Goal: Information Seeking & Learning: Learn about a topic

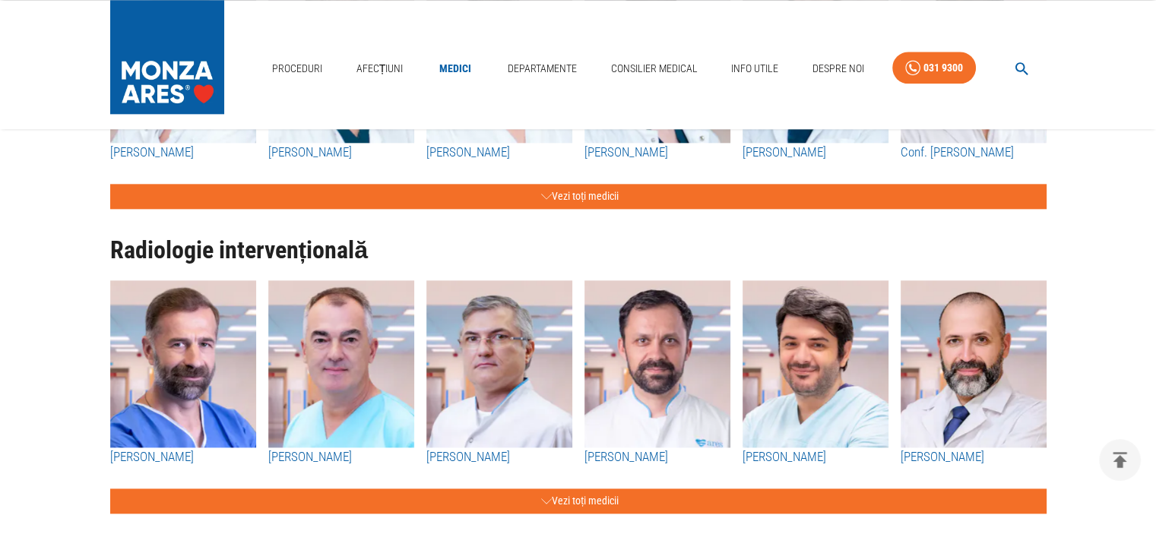
scroll to position [1900, 0]
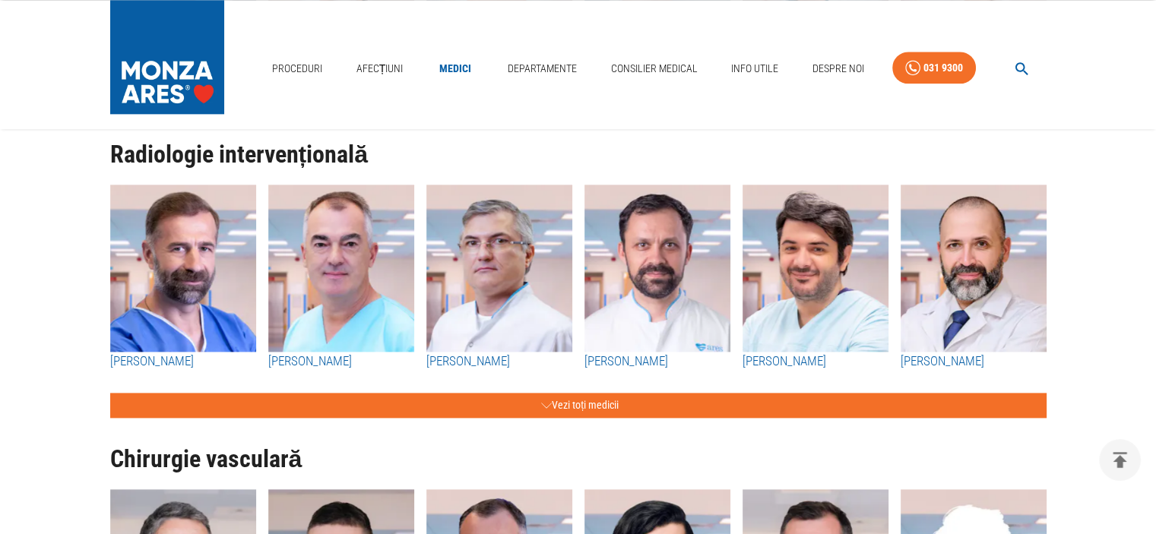
click at [166, 319] on img "button" at bounding box center [183, 268] width 146 height 167
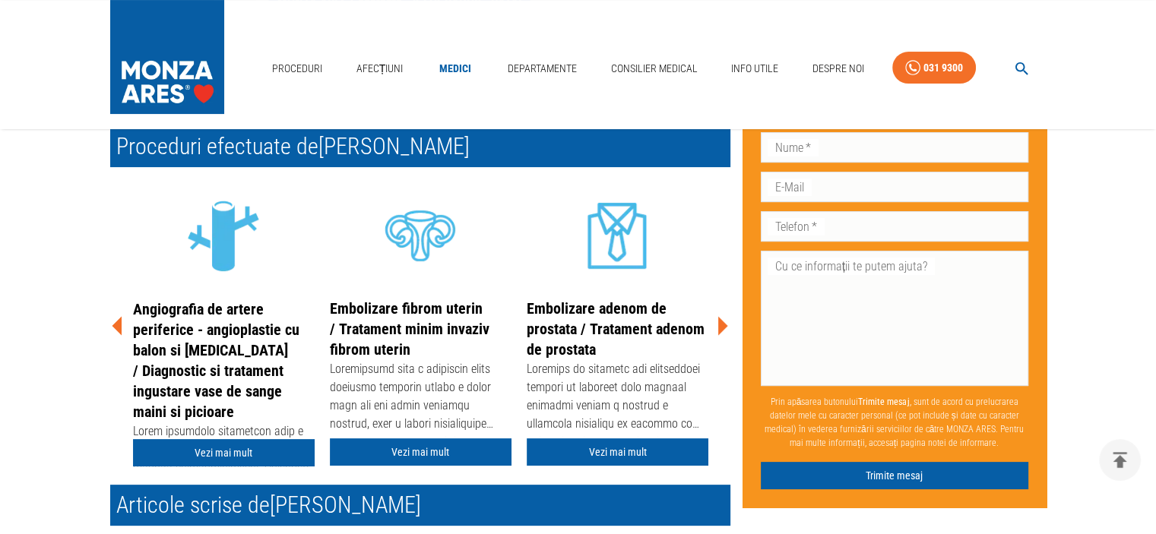
scroll to position [456, 0]
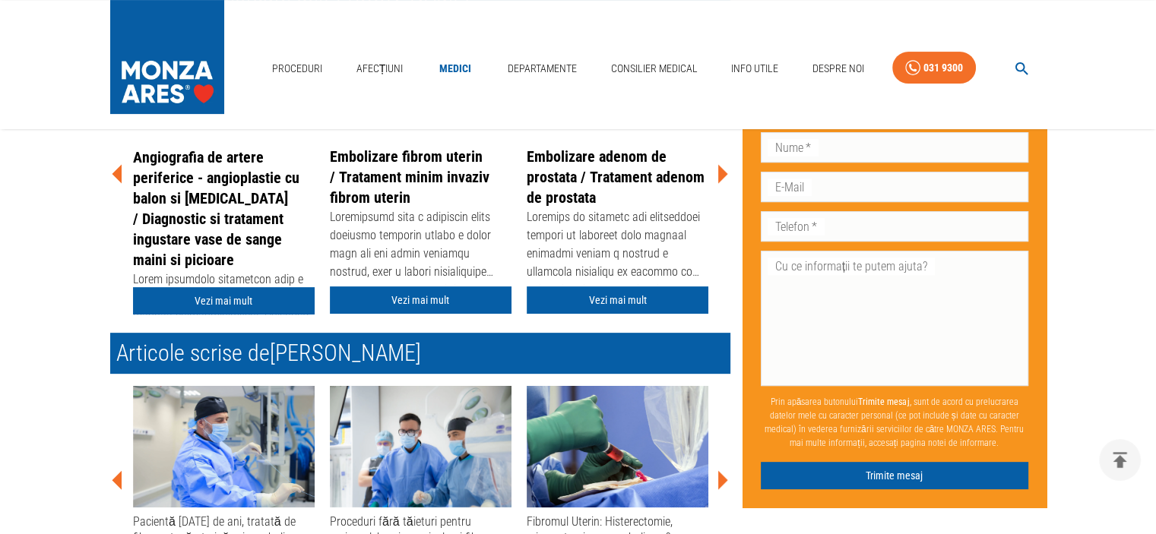
click at [723, 169] on icon at bounding box center [723, 173] width 10 height 19
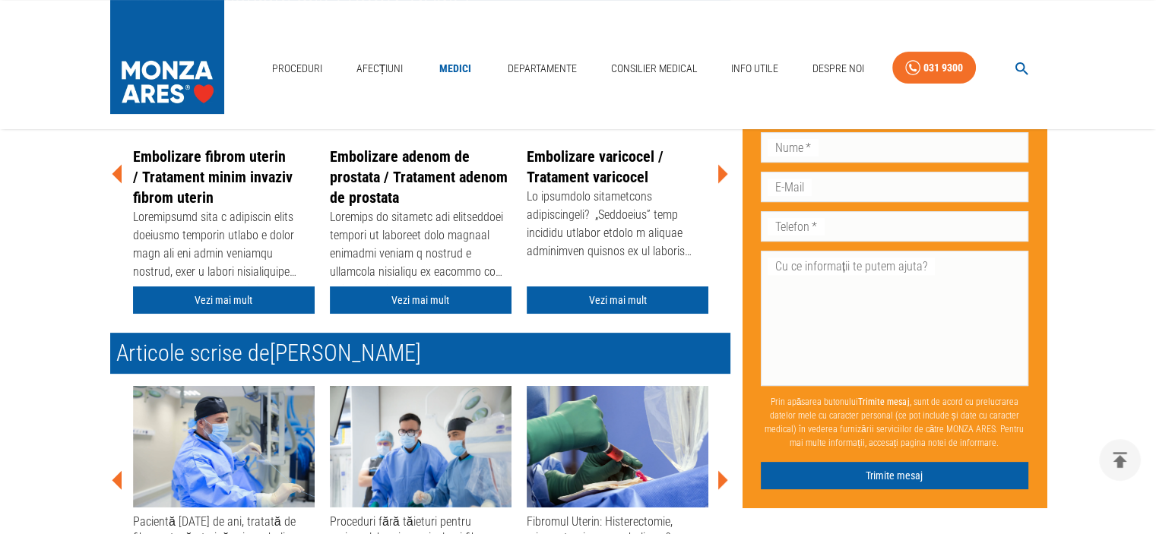
click at [724, 172] on icon at bounding box center [723, 173] width 10 height 19
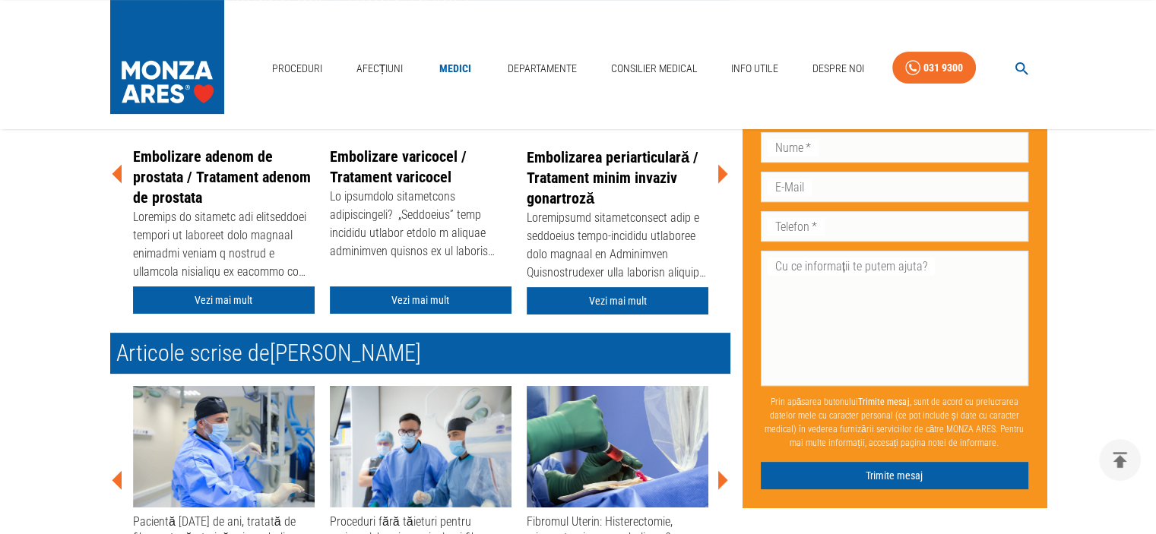
click at [562, 155] on link "Embolizarea periarticulară / Tratament minim invaziv gonartroză" at bounding box center [613, 177] width 172 height 59
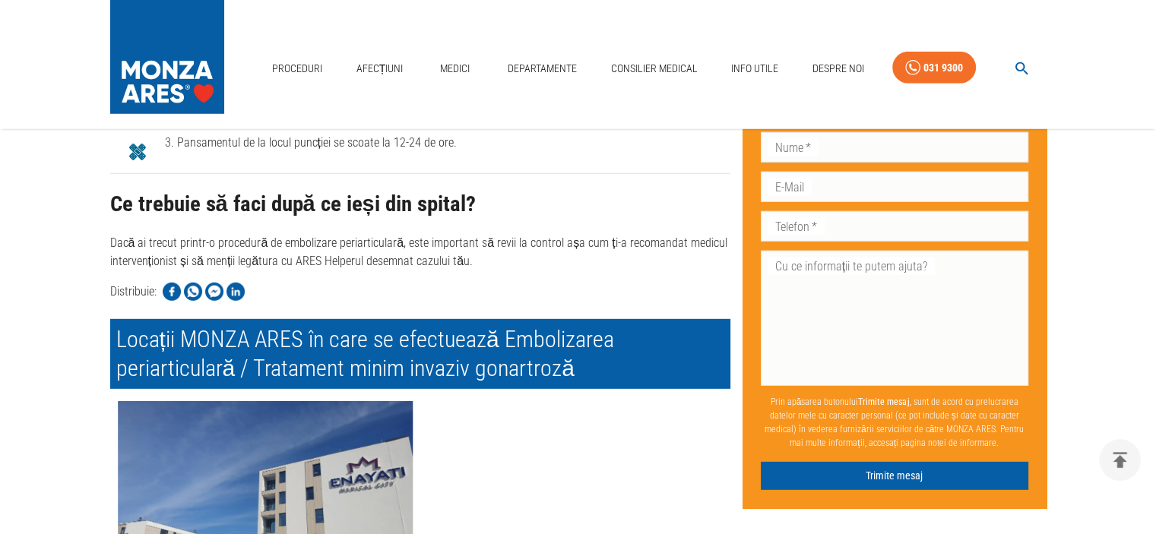
scroll to position [4157, 0]
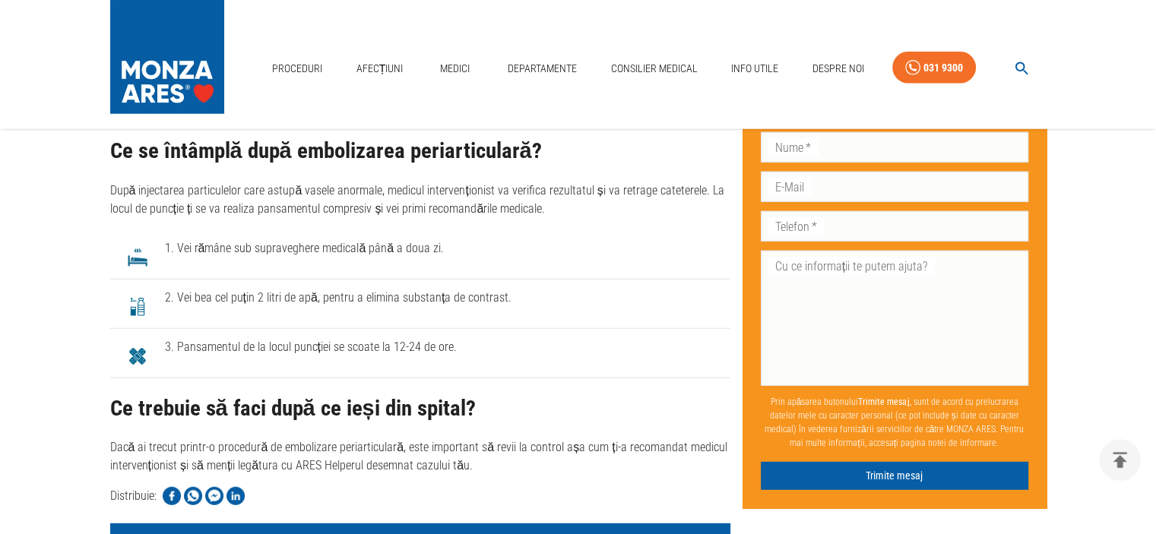
scroll to position [456, 0]
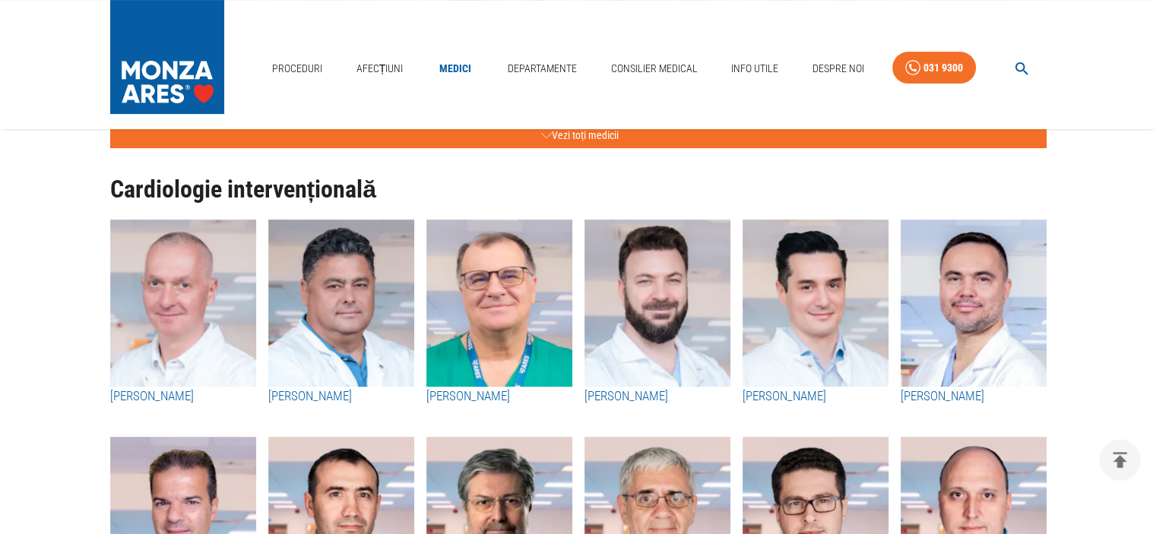
scroll to position [1900, 0]
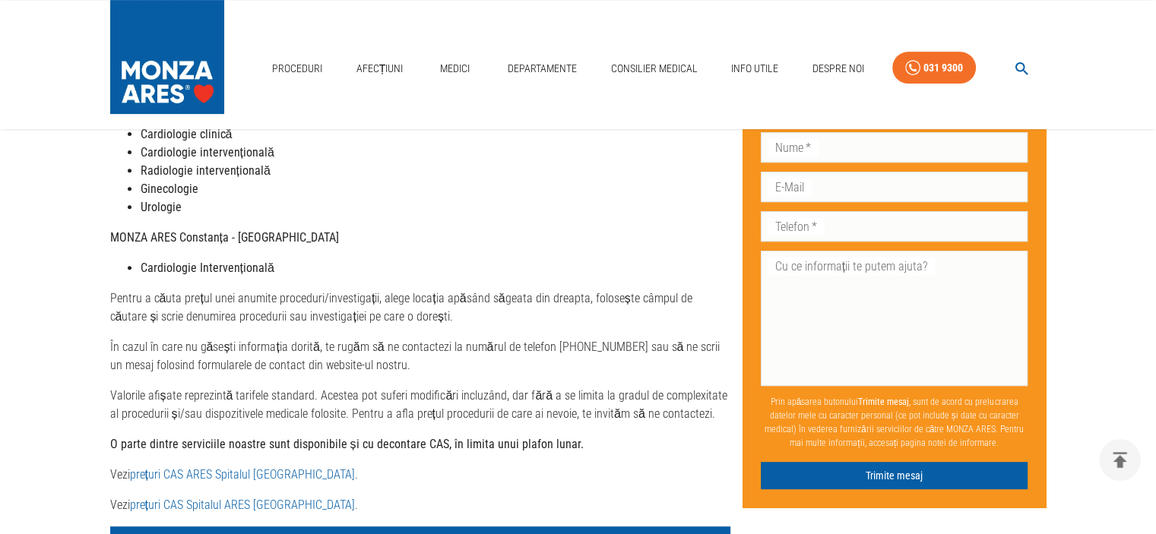
scroll to position [684, 0]
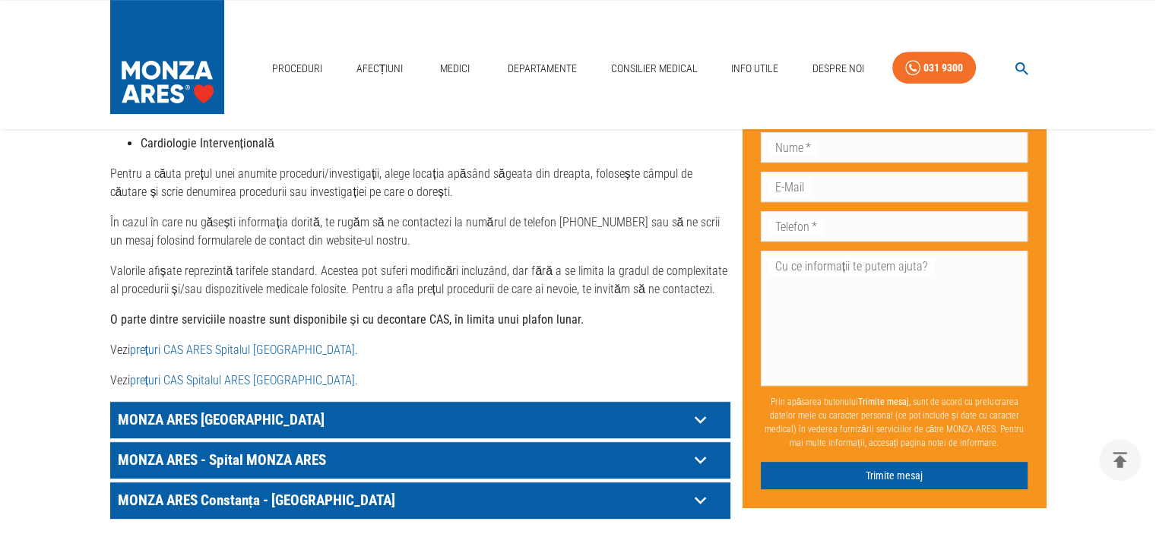
click at [699, 408] on icon at bounding box center [701, 420] width 24 height 24
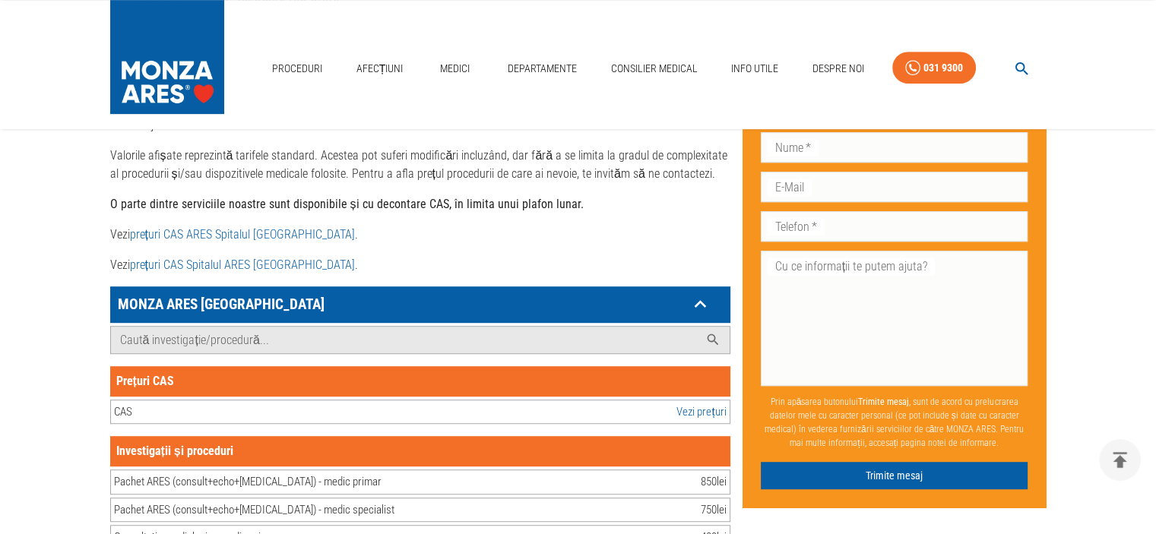
scroll to position [836, 0]
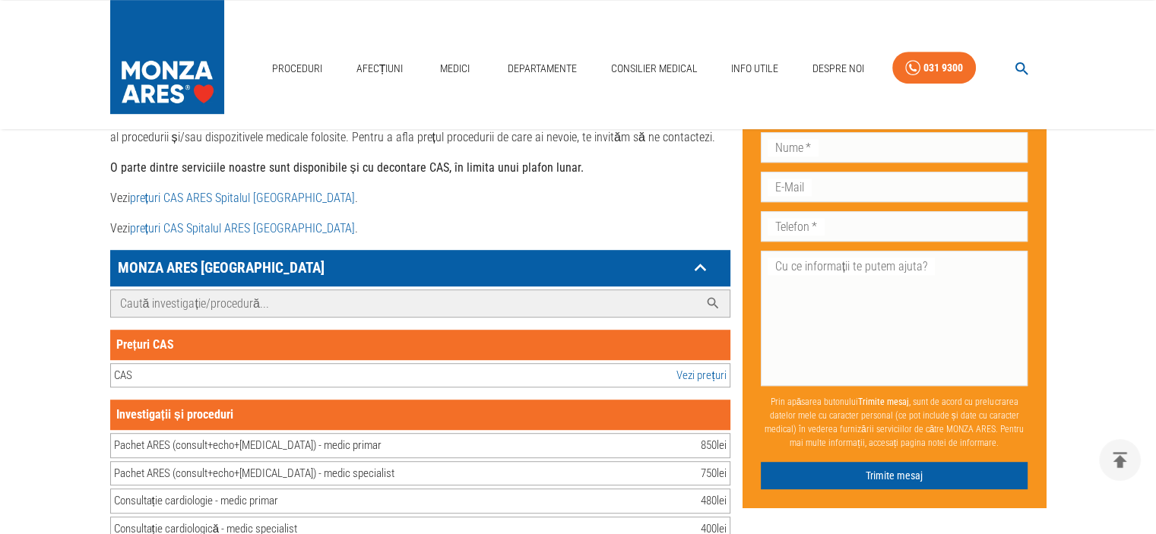
click at [141, 290] on input "Caută investigație/procedură..." at bounding box center [405, 303] width 588 height 27
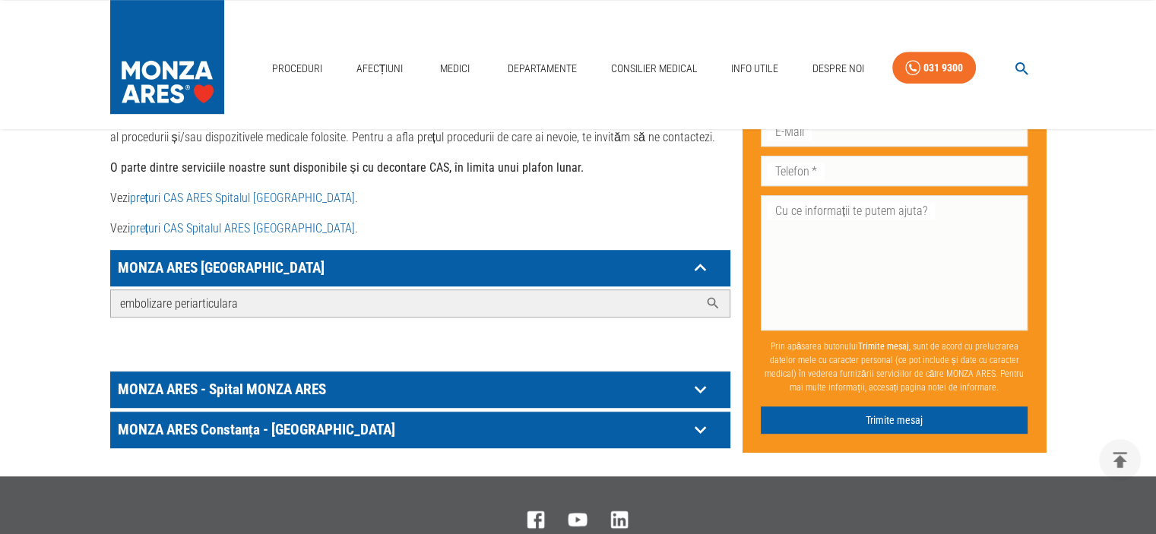
type input "embolizare periarticulara"
click at [615, 317] on div "Caută investigație/procedură... embolizare periarticulara" at bounding box center [420, 327] width 620 height 81
click at [218, 191] on link "prețuri CAS ARES Spitalul [GEOGRAPHIC_DATA]" at bounding box center [242, 198] width 225 height 14
click at [711, 296] on icon at bounding box center [712, 303] width 15 height 15
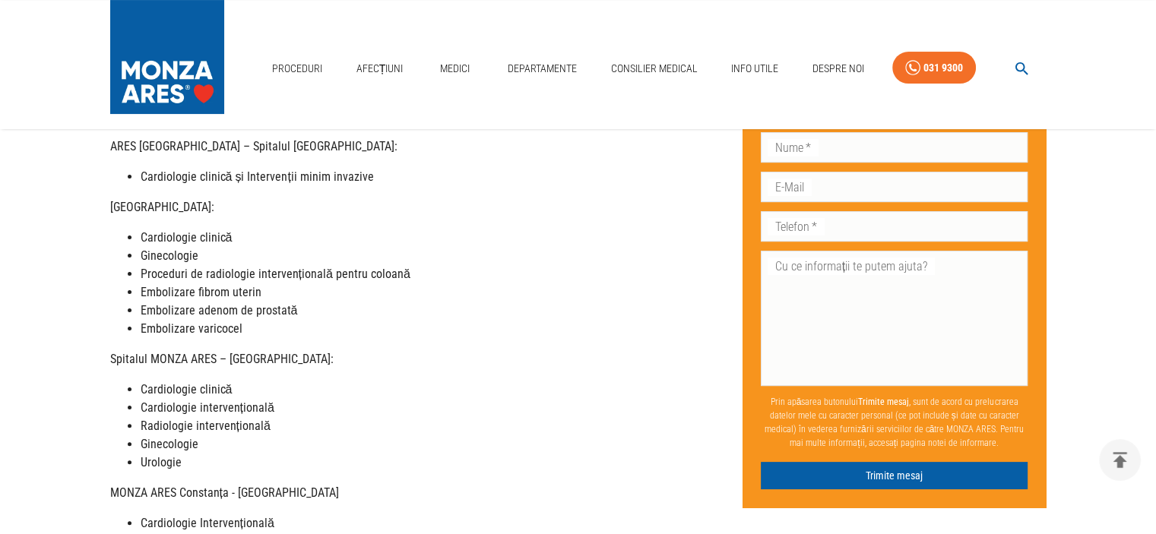
scroll to position [304, 0]
click at [196, 285] on strong "Embolizare fibrom uterin" at bounding box center [201, 292] width 121 height 14
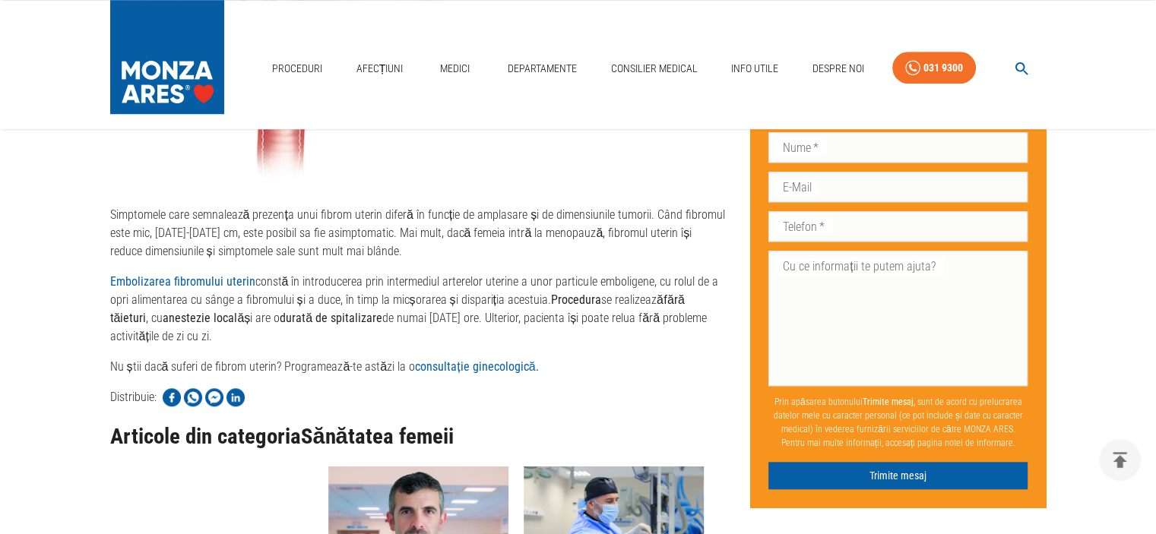
scroll to position [1444, 0]
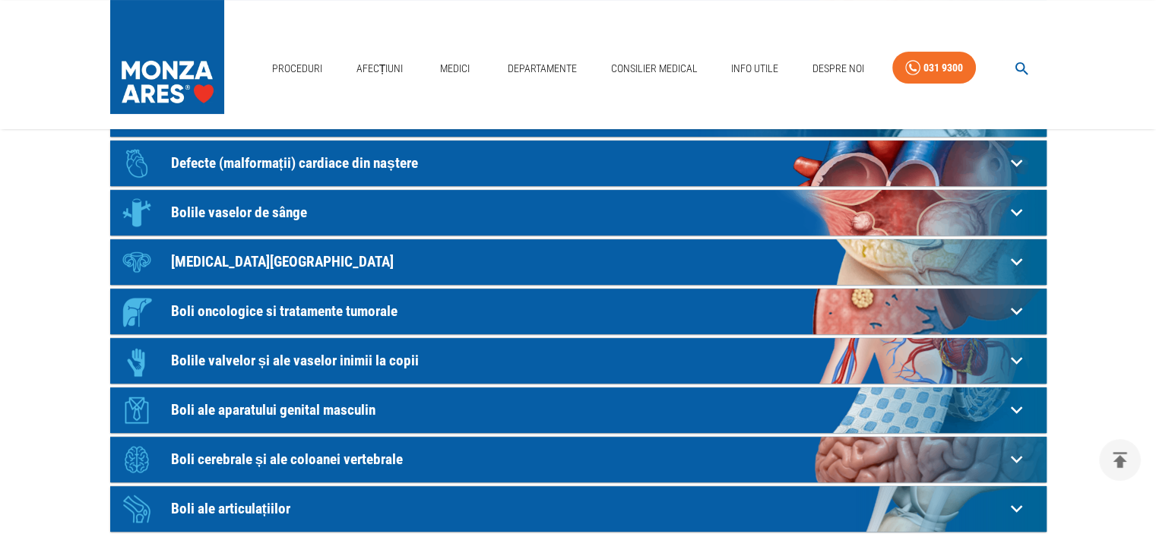
scroll to position [380, 0]
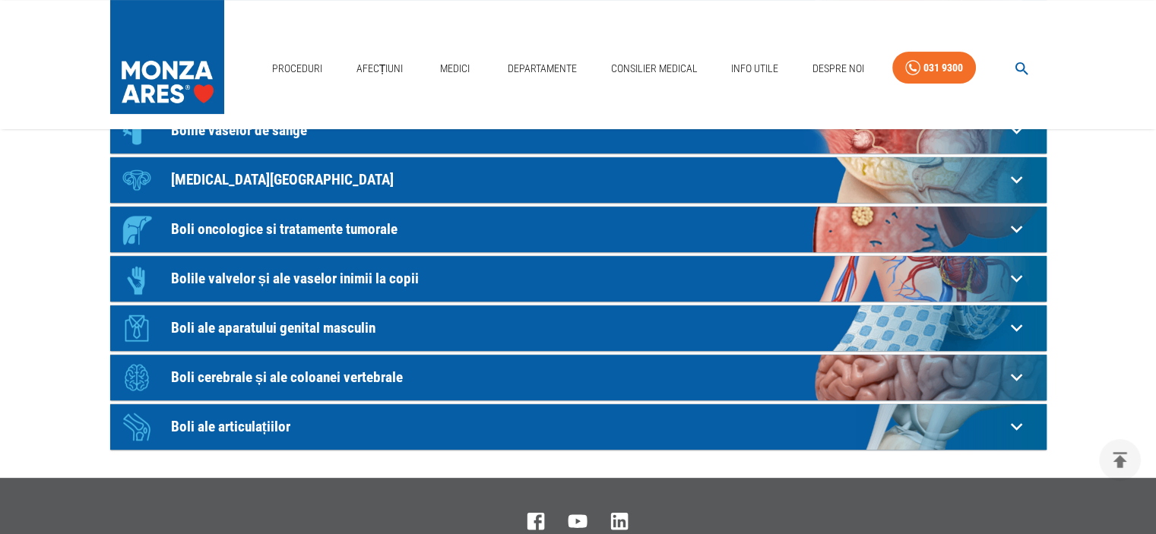
click at [260, 427] on p "Boli ale articulațiilor" at bounding box center [588, 427] width 834 height 16
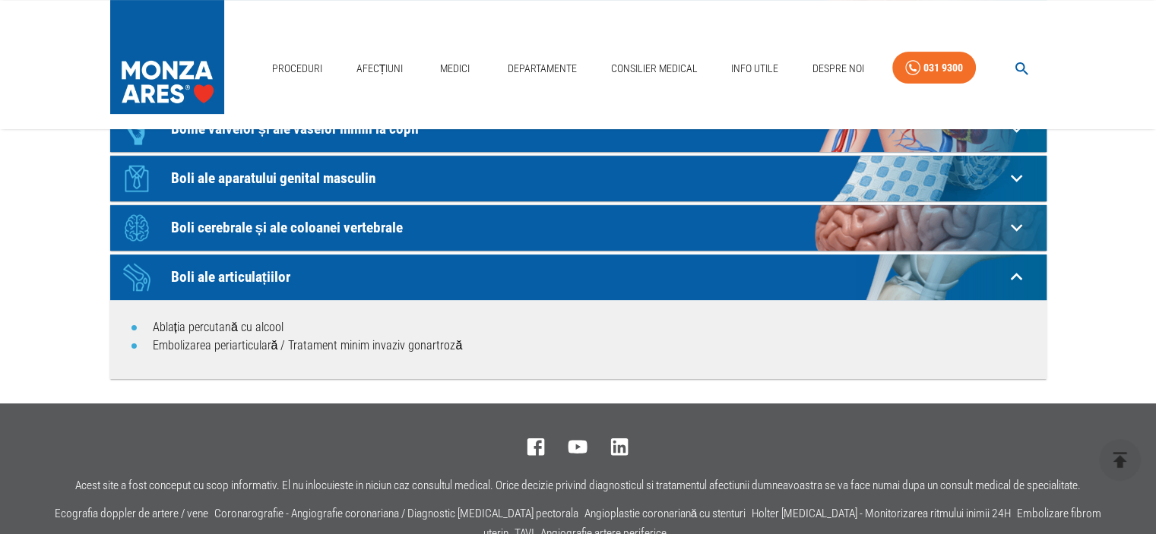
scroll to position [532, 0]
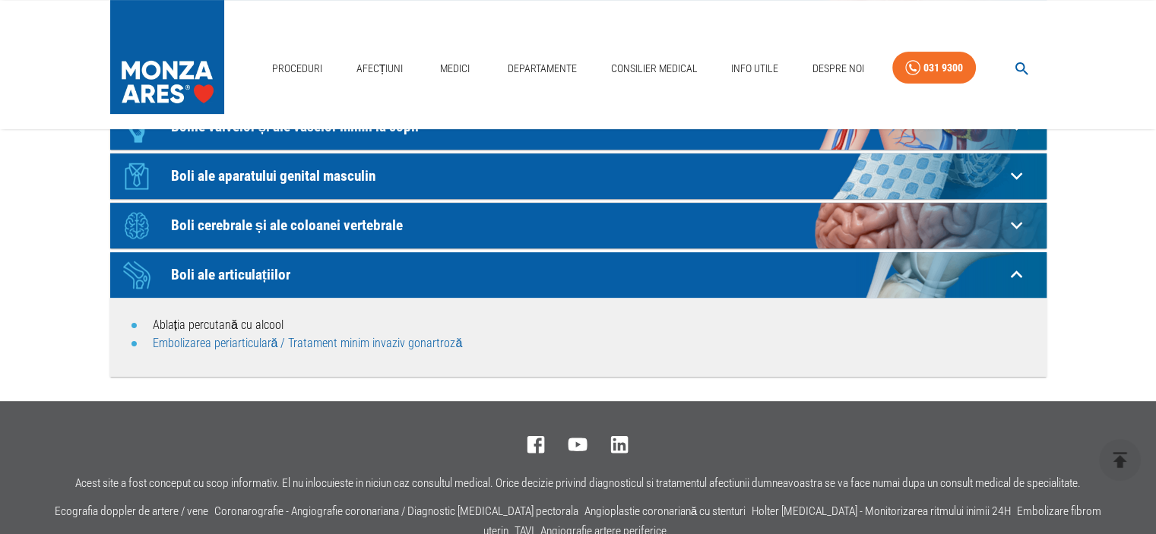
click at [255, 345] on link "Embolizarea periarticulară / Tratament minim invaziv gonartroză" at bounding box center [308, 343] width 310 height 14
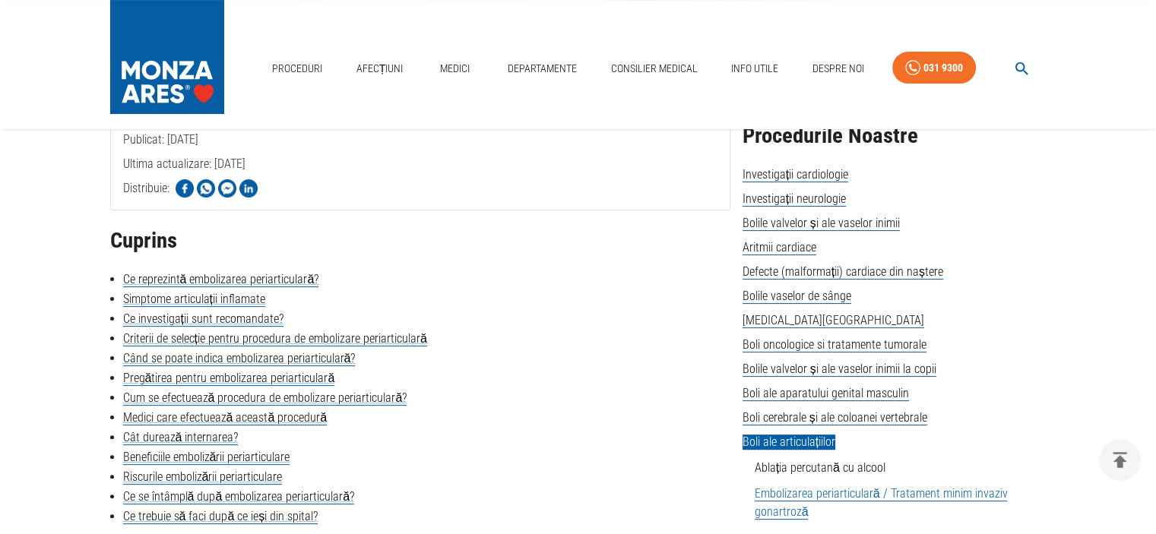
scroll to position [380, 0]
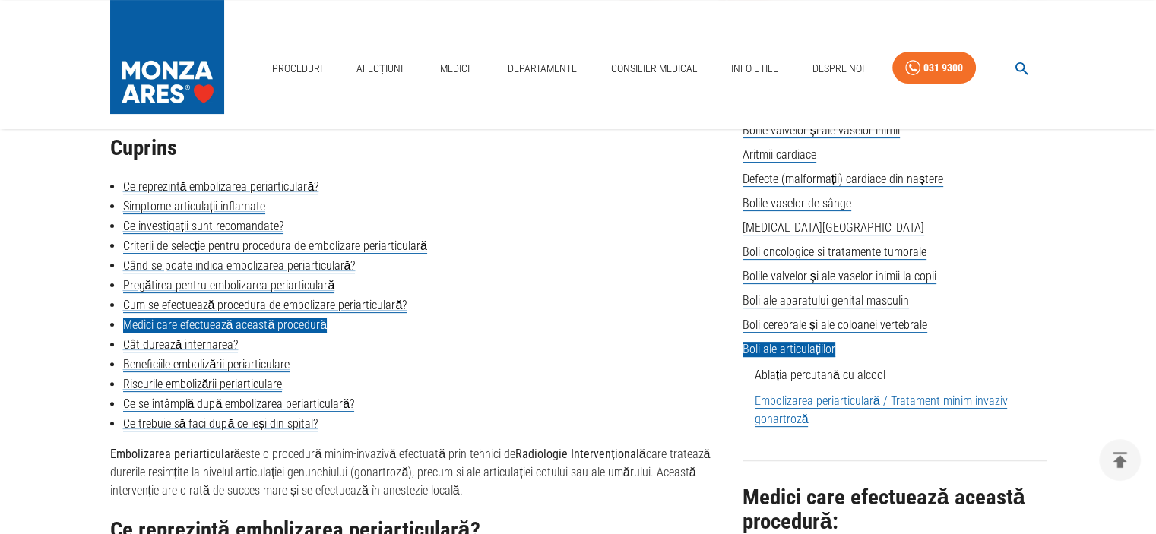
click at [185, 327] on link "Medici care efectuează această procedură" at bounding box center [225, 325] width 204 height 15
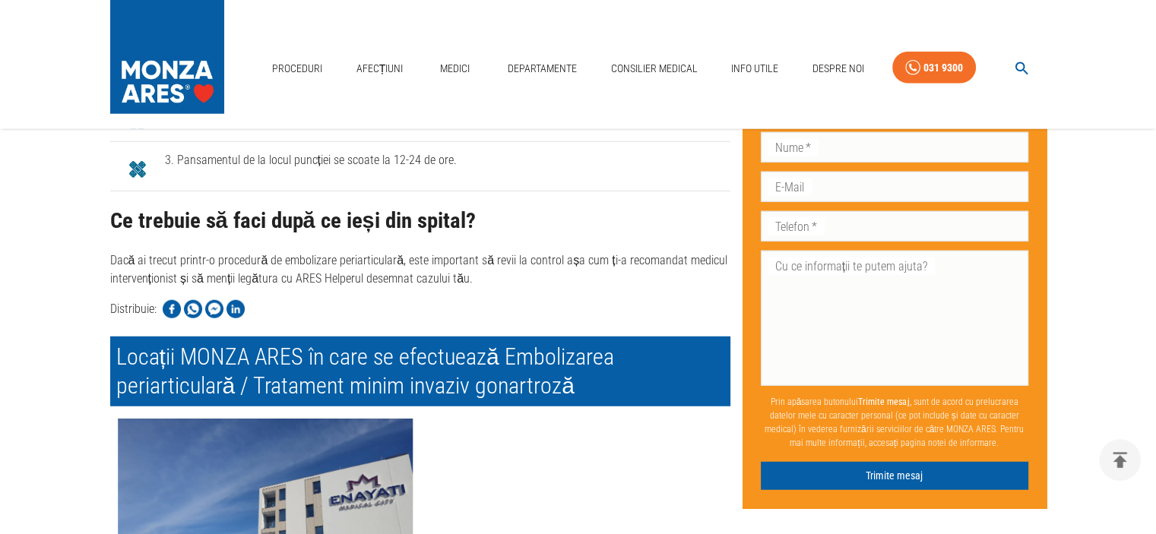
scroll to position [4096, 0]
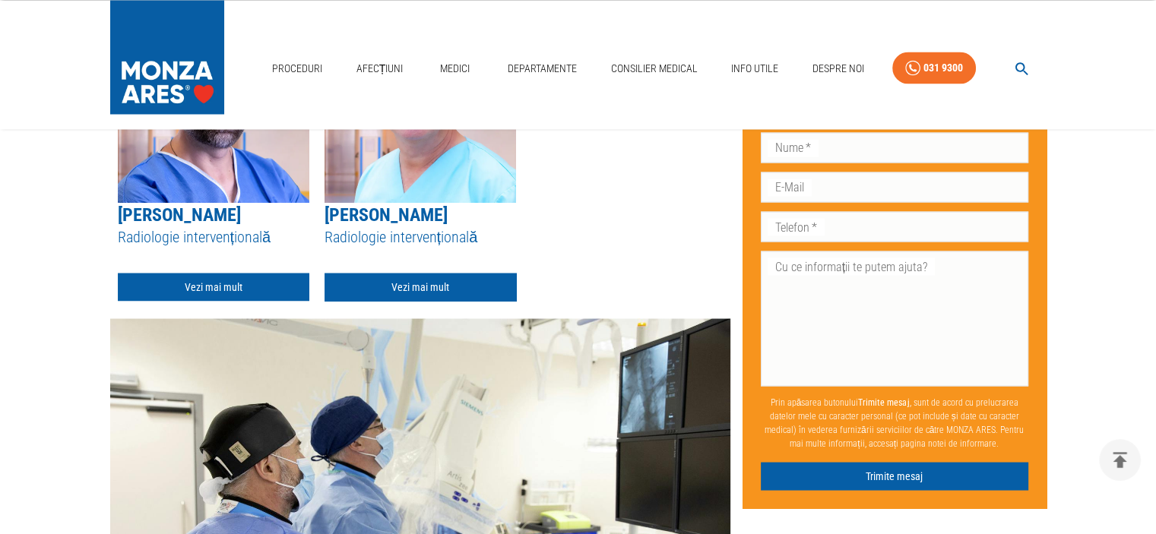
scroll to position [532, 0]
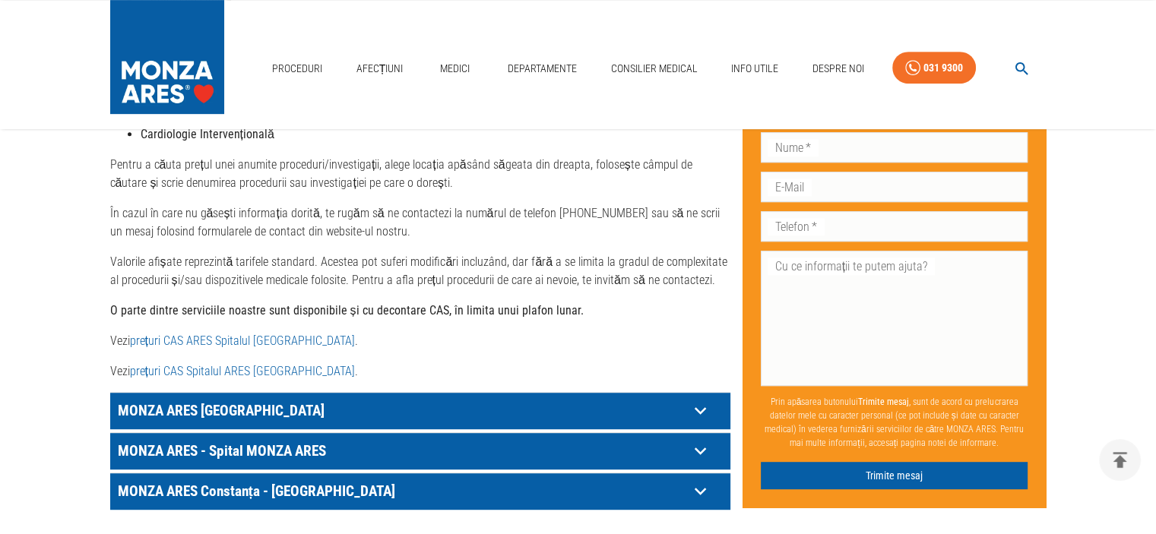
scroll to position [836, 0]
